Goal: Task Accomplishment & Management: Use online tool/utility

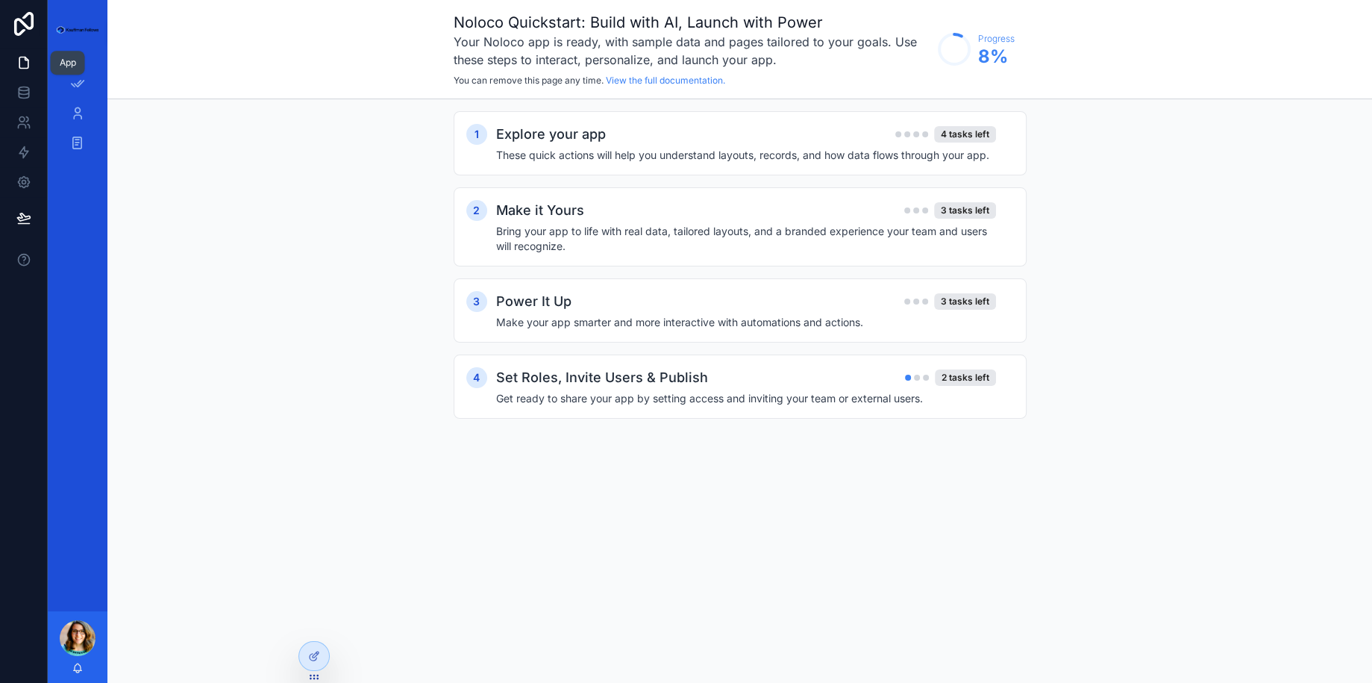
click at [17, 63] on icon at bounding box center [23, 62] width 15 height 15
click at [28, 63] on icon at bounding box center [23, 62] width 9 height 11
click at [316, 619] on icon at bounding box center [316, 621] width 1 height 4
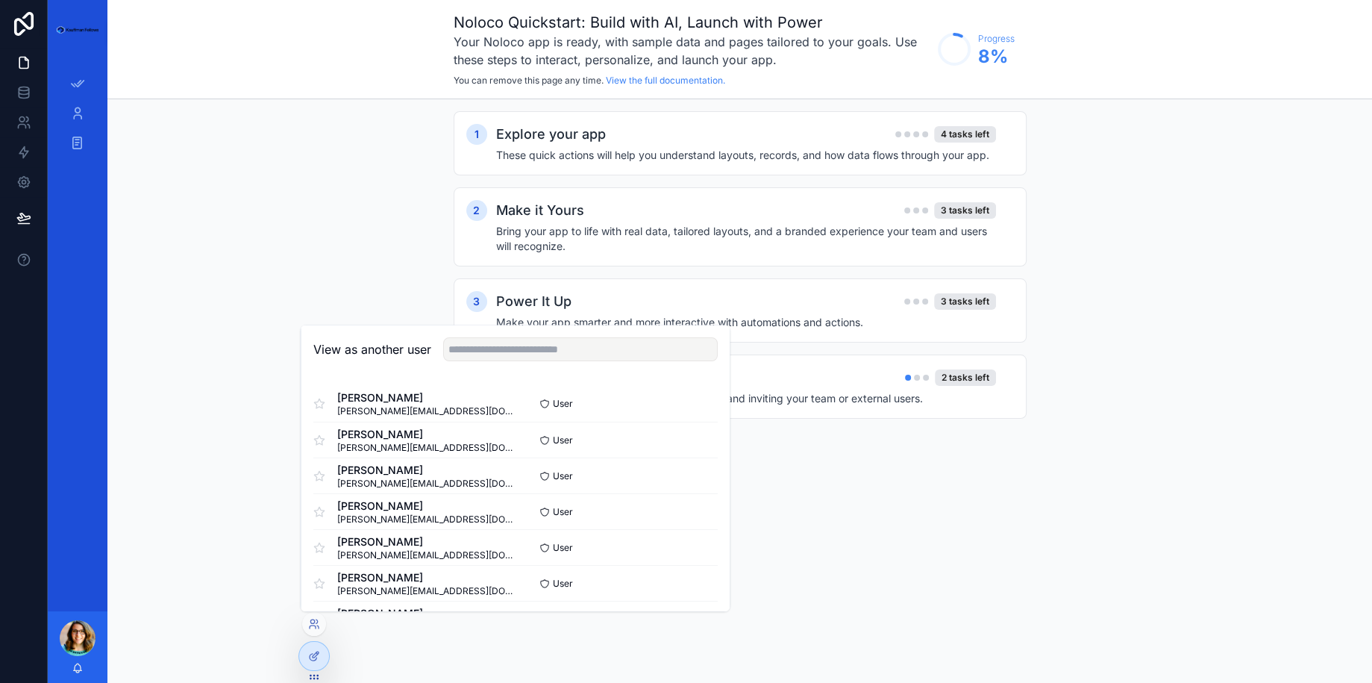
click at [505, 335] on div "View as another user" at bounding box center [515, 349] width 428 height 49
click at [501, 347] on input "text" at bounding box center [580, 349] width 275 height 24
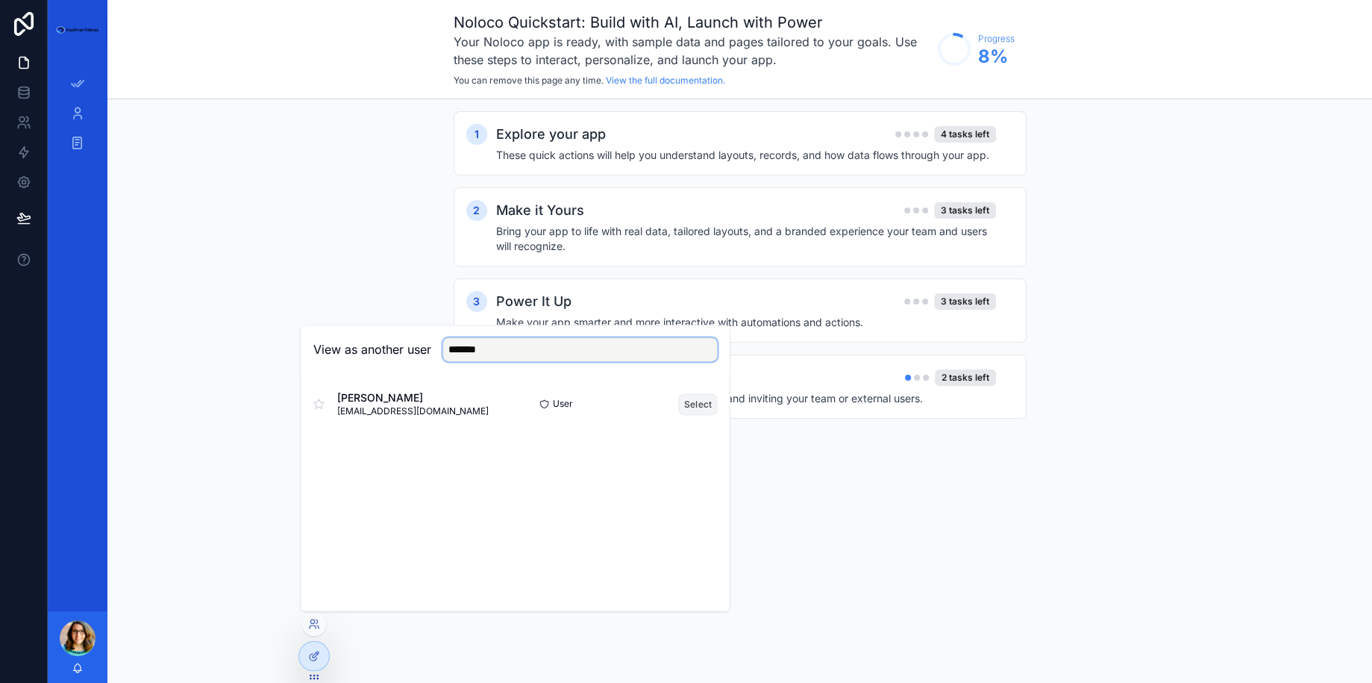
type input "*******"
click at [694, 405] on button "Select" at bounding box center [698, 404] width 39 height 22
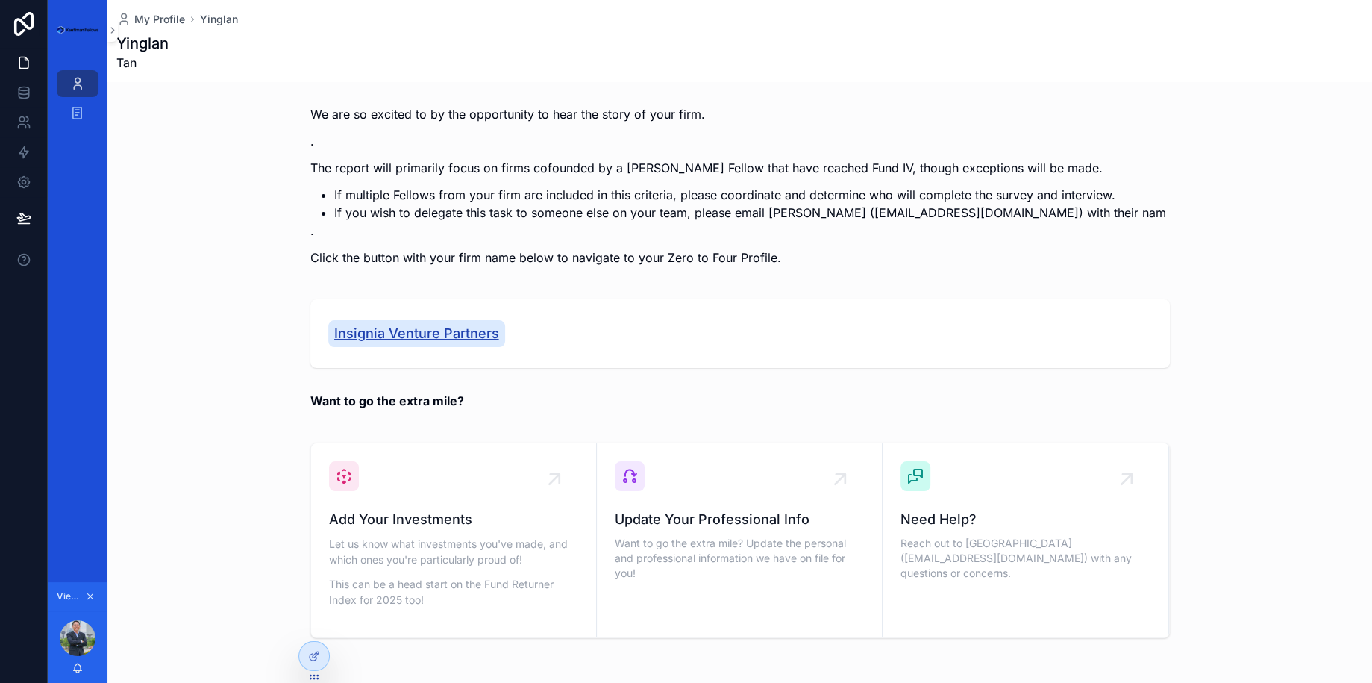
click at [425, 331] on span "Insignia Venture Partners" at bounding box center [416, 333] width 165 height 21
